Goal: Task Accomplishment & Management: Manage account settings

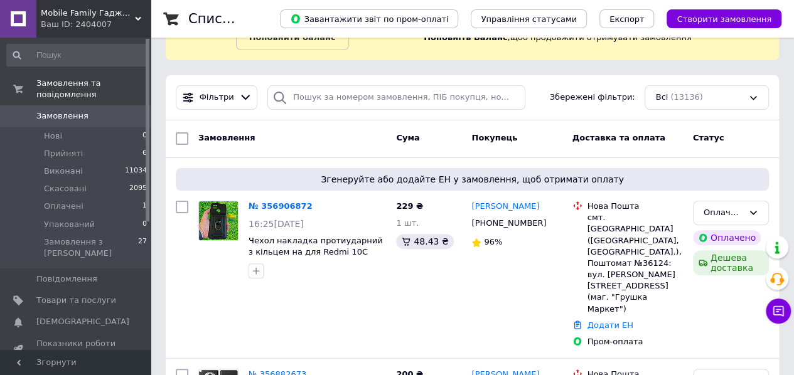
scroll to position [119, 0]
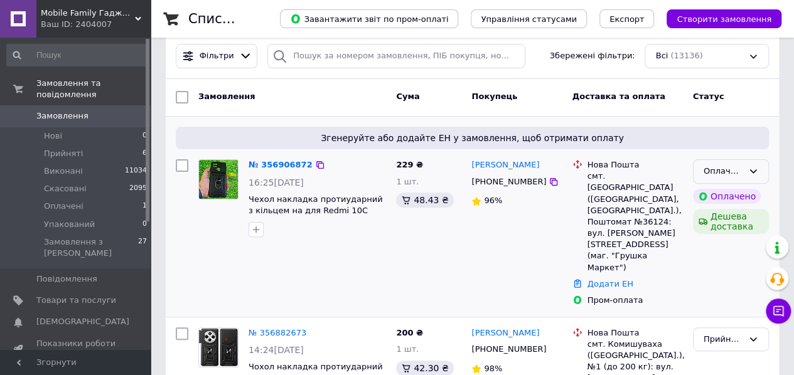
click at [736, 166] on div "Оплачено" at bounding box center [724, 171] width 40 height 13
click at [729, 195] on li "Прийнято" at bounding box center [730, 197] width 75 height 23
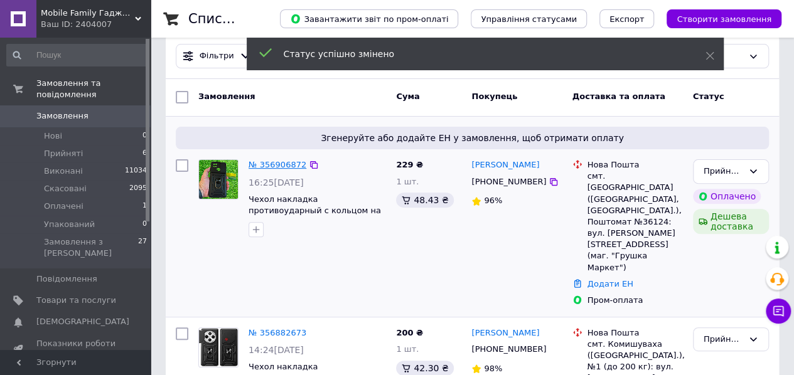
click at [282, 160] on link "№ 356906872" at bounding box center [278, 164] width 58 height 9
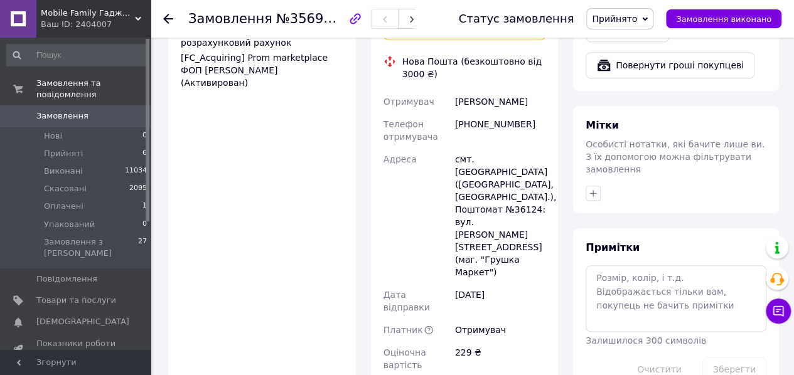
scroll to position [804, 0]
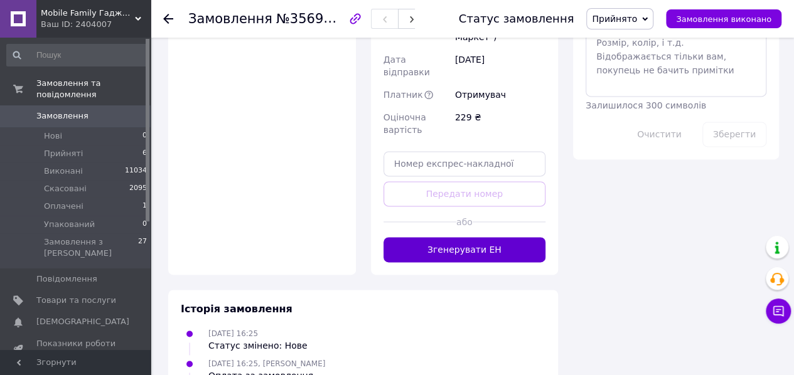
click at [464, 237] on button "Згенерувати ЕН" at bounding box center [464, 249] width 163 height 25
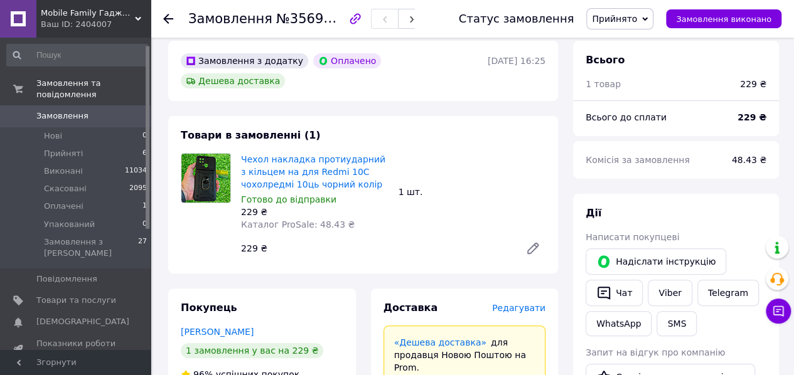
scroll to position [218, 0]
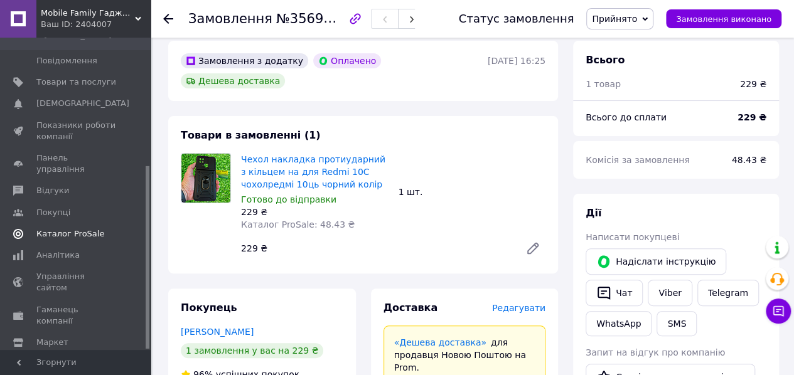
click at [84, 228] on span "Каталог ProSale" at bounding box center [70, 233] width 68 height 11
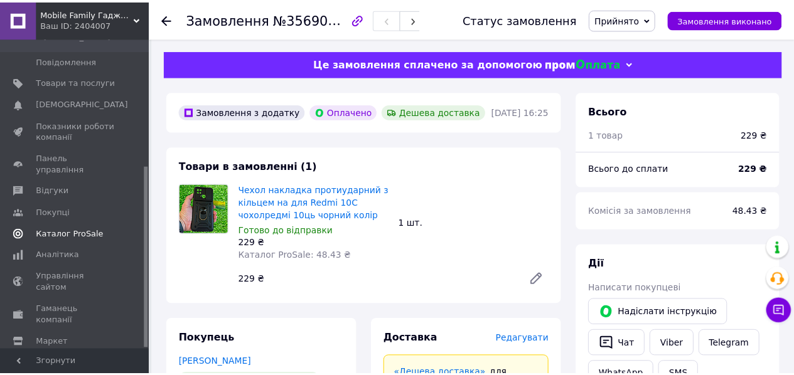
scroll to position [112, 0]
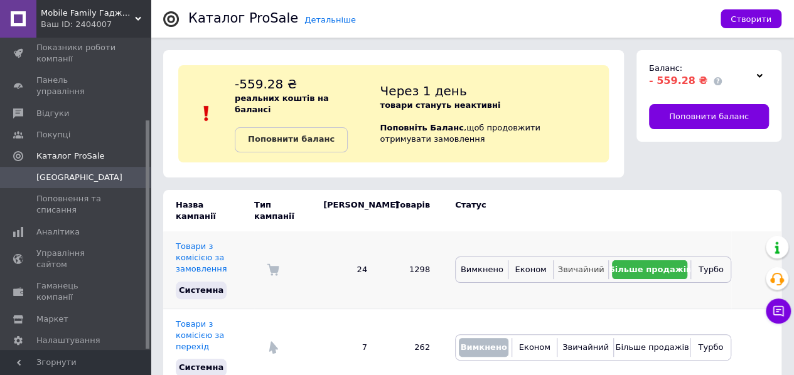
click at [587, 265] on span "Звичайний" at bounding box center [581, 269] width 46 height 9
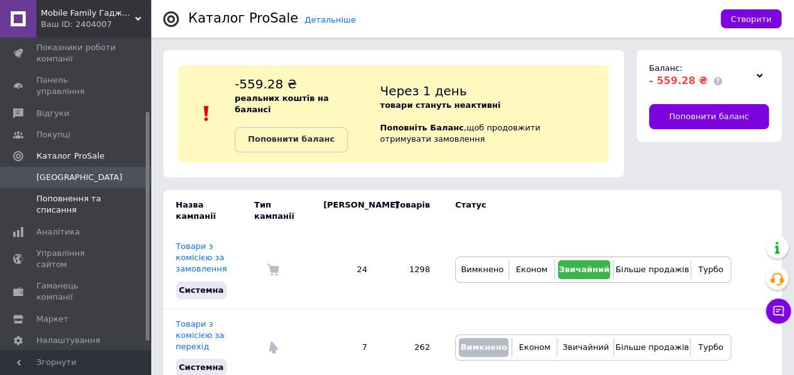
scroll to position [0, 0]
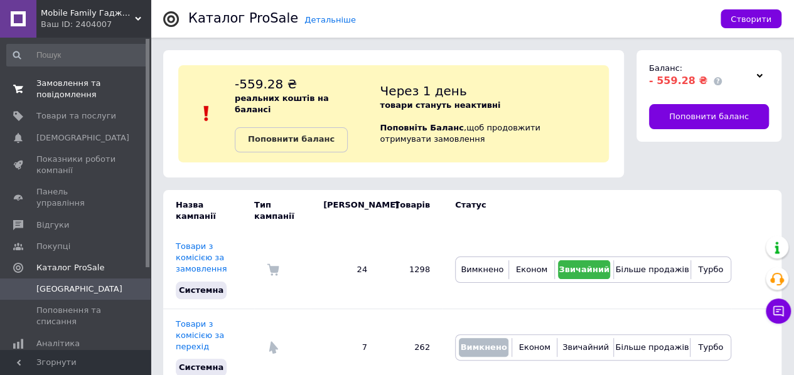
click at [87, 90] on span "Замовлення та повідомлення" at bounding box center [76, 89] width 80 height 23
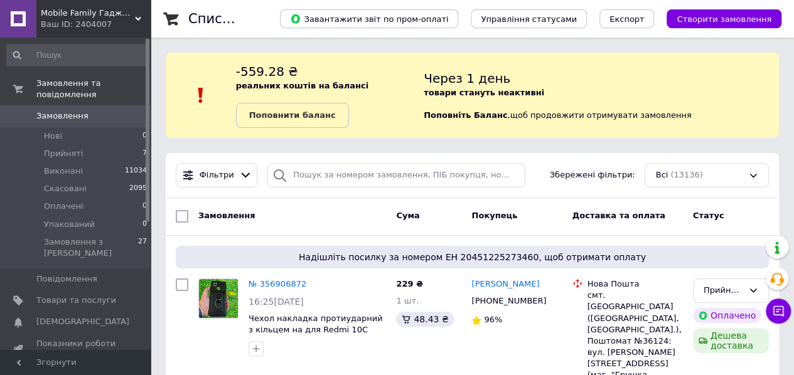
click at [100, 105] on link "Замовлення 0" at bounding box center [77, 115] width 154 height 21
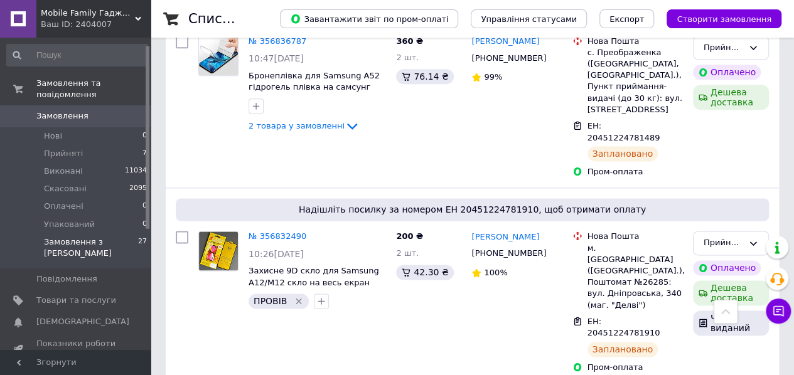
scroll to position [218, 0]
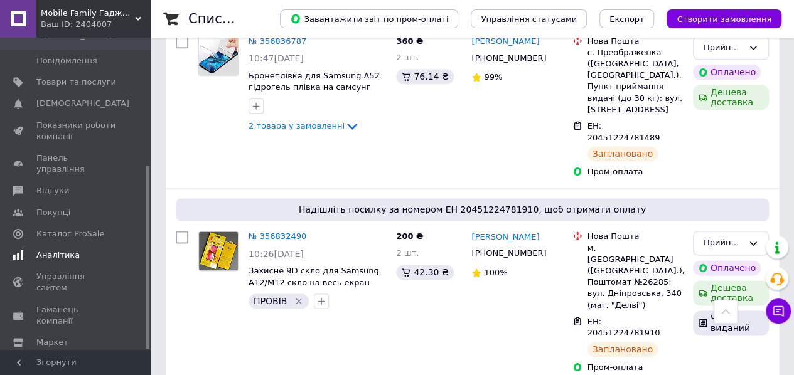
click at [86, 250] on span "Аналітика" at bounding box center [76, 255] width 80 height 11
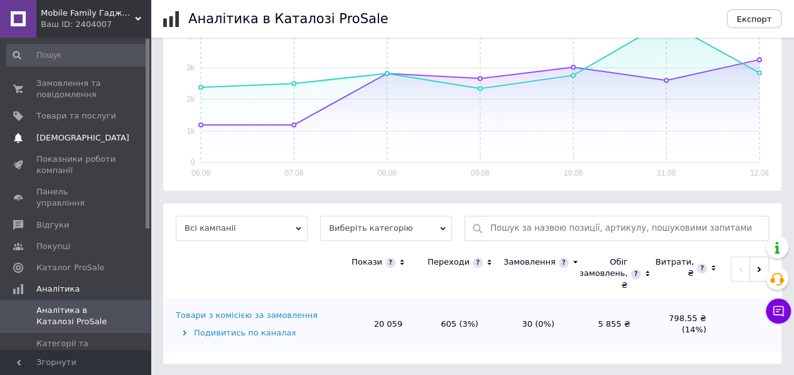
click at [84, 135] on span "[DEMOGRAPHIC_DATA]" at bounding box center [76, 137] width 80 height 11
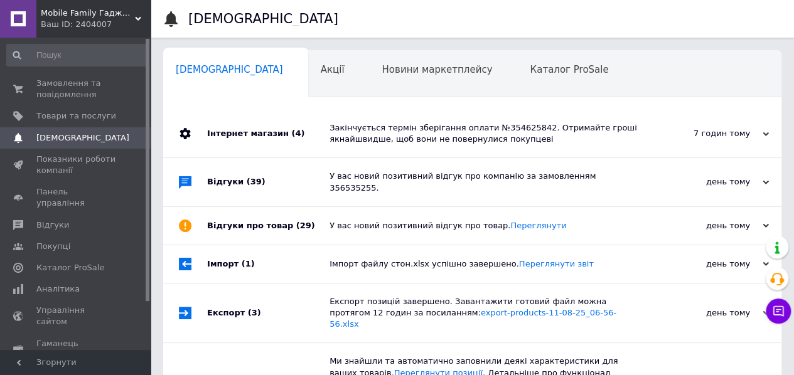
scroll to position [0, 4]
